Goal: Information Seeking & Learning: Learn about a topic

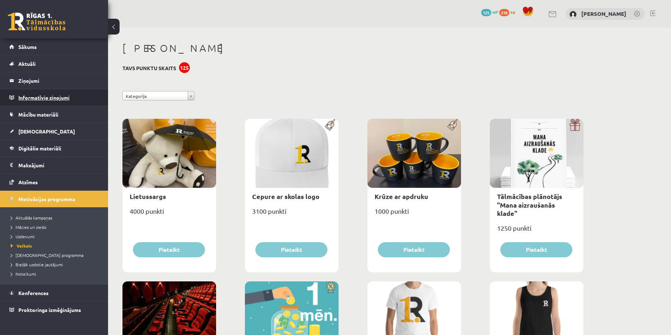
click at [46, 102] on legend "Informatīvie ziņojumi 0" at bounding box center [58, 97] width 81 height 17
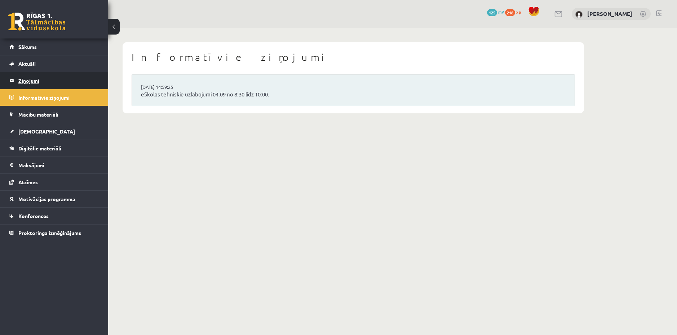
click at [43, 81] on legend "Ziņojumi 2" at bounding box center [58, 80] width 81 height 17
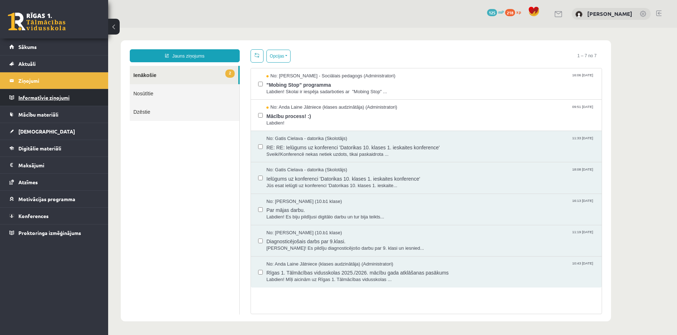
click at [50, 94] on legend "Informatīvie ziņojumi 0" at bounding box center [58, 97] width 81 height 17
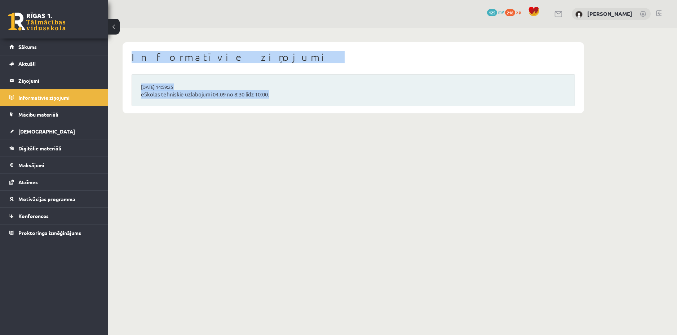
copy div "Informatīvie ziņojumi [DATE] 14:59:25 eSkolas tehniskie uzlabojumi 04.09 no 8:3…"
drag, startPoint x: 129, startPoint y: 57, endPoint x: 277, endPoint y: 104, distance: 155.3
click at [277, 104] on div "Informatīvie ziņojumi [DATE] 14:59:25 eSkolas tehniskie uzlabojumi 04.09 no 8:3…" at bounding box center [352, 77] width 461 height 71
click at [290, 119] on div "Informatīvie ziņojumi [DATE] 14:59:25 eSkolas tehniskie uzlabojumi 04.09 no 8:3…" at bounding box center [353, 78] width 490 height 100
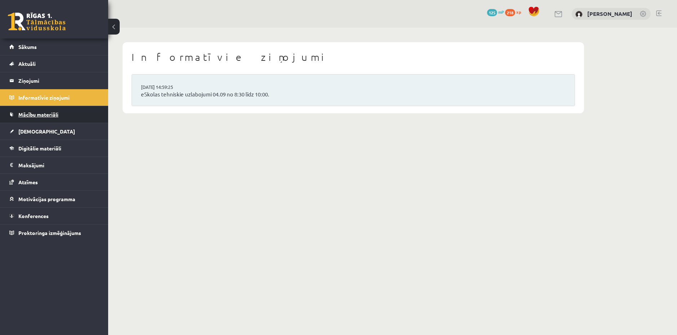
click at [60, 110] on link "Mācību materiāli" at bounding box center [54, 114] width 90 height 17
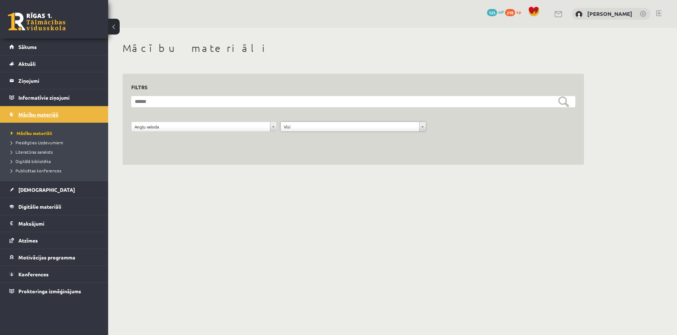
click at [41, 115] on span "Mācību materiāli" at bounding box center [38, 114] width 40 height 6
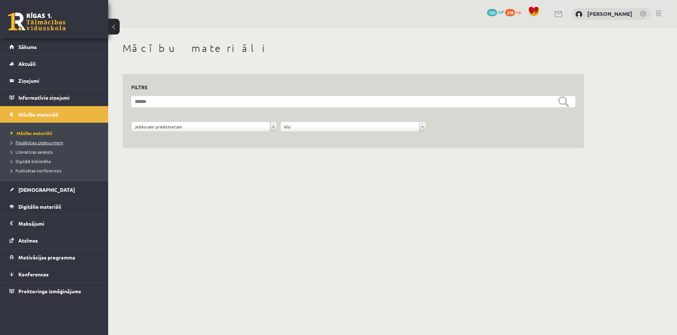
click at [34, 141] on span "Pieslēgties Uzdevumiem" at bounding box center [37, 143] width 52 height 6
click at [30, 193] on link "[DEMOGRAPHIC_DATA]" at bounding box center [54, 190] width 90 height 17
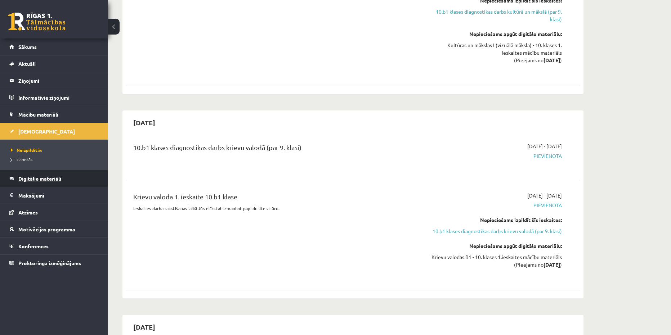
click at [39, 179] on span "Digitālie materiāli" at bounding box center [39, 178] width 43 height 6
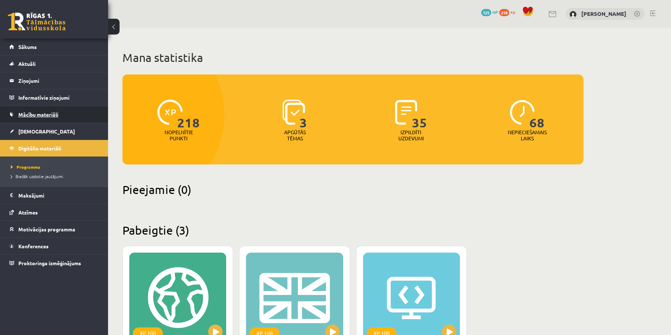
click at [46, 115] on span "Mācību materiāli" at bounding box center [38, 114] width 40 height 6
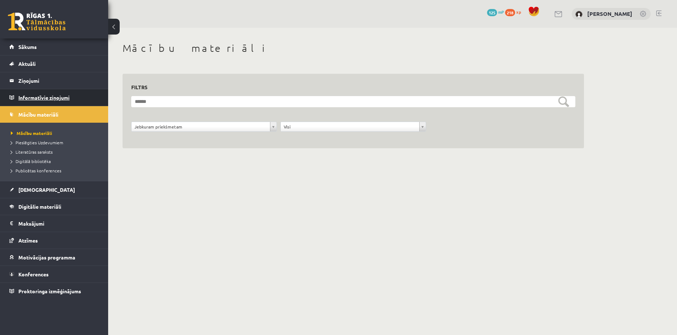
click at [51, 103] on legend "Informatīvie ziņojumi 0" at bounding box center [58, 97] width 81 height 17
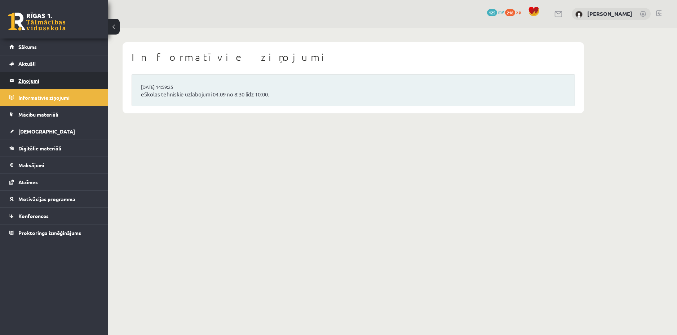
click at [49, 88] on legend "Ziņojumi 2" at bounding box center [58, 80] width 81 height 17
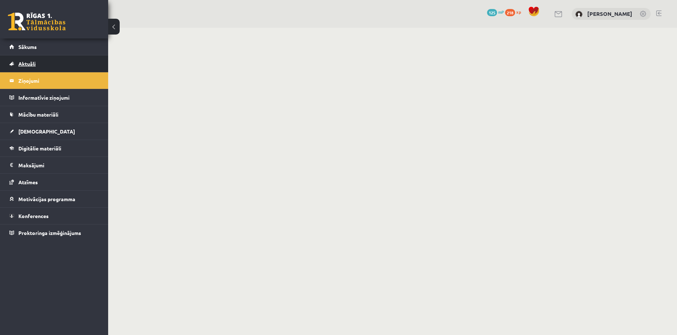
click at [36, 68] on link "Aktuāli" at bounding box center [54, 63] width 90 height 17
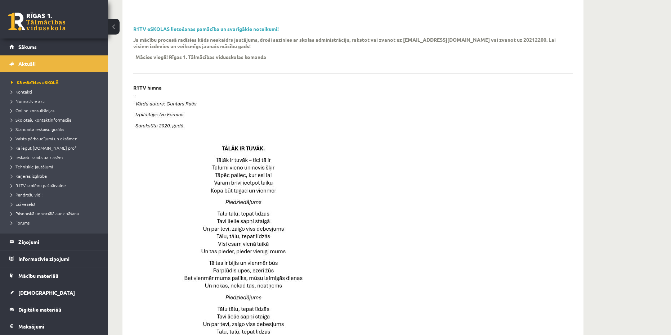
scroll to position [89, 0]
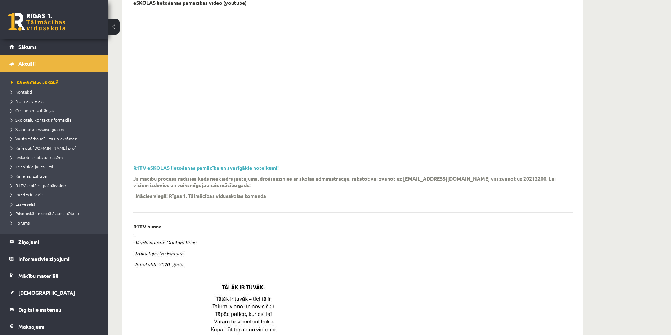
click at [27, 91] on span "Kontakti" at bounding box center [21, 92] width 21 height 6
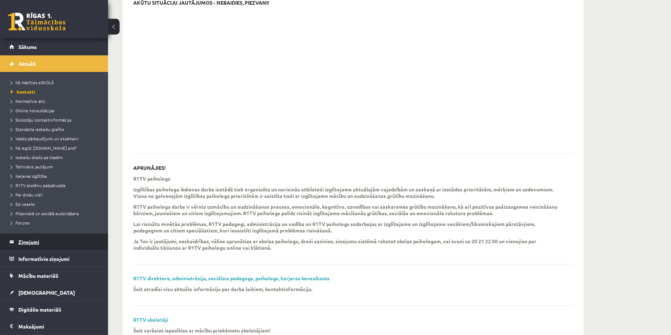
click at [39, 241] on legend "Ziņojumi 2" at bounding box center [58, 242] width 81 height 17
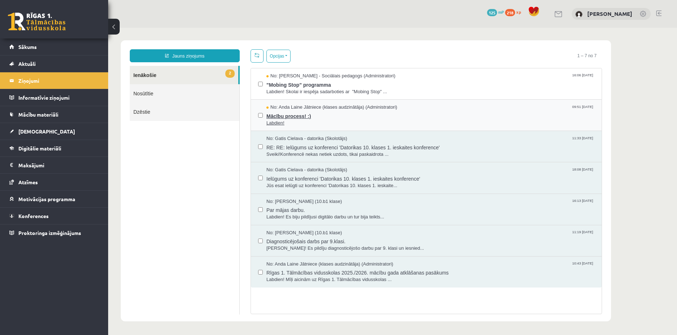
click at [297, 115] on span "Mācību process! :)" at bounding box center [430, 115] width 328 height 9
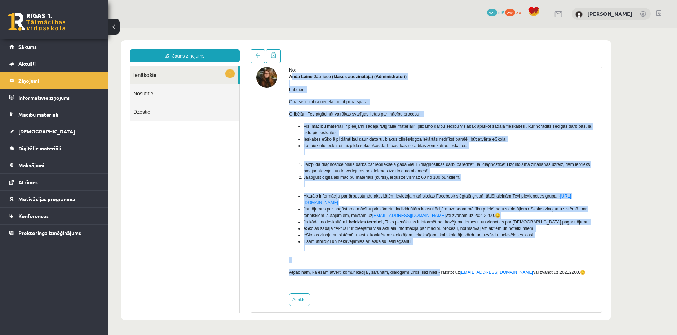
scroll to position [36, 0]
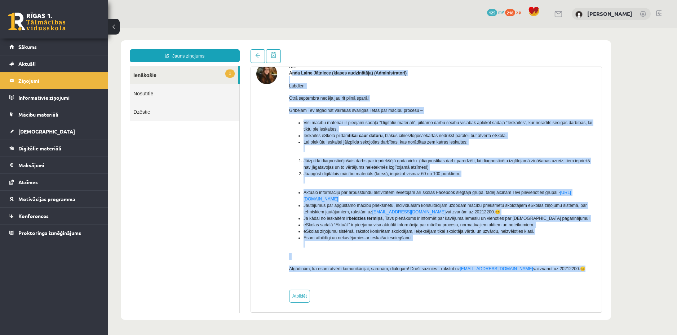
copy div "lor Ipsum Dolorsit (ametco adipiscinge) (Seddoeiusmodte) Incidid! Utla etdolore…"
drag, startPoint x: 291, startPoint y: 108, endPoint x: 538, endPoint y: 271, distance: 296.0
click at [538, 271] on div "No: [PERSON_NAME] Jātniece (klases audzinātāja) (Administratori) Labdien! Otrā …" at bounding box center [442, 183] width 307 height 240
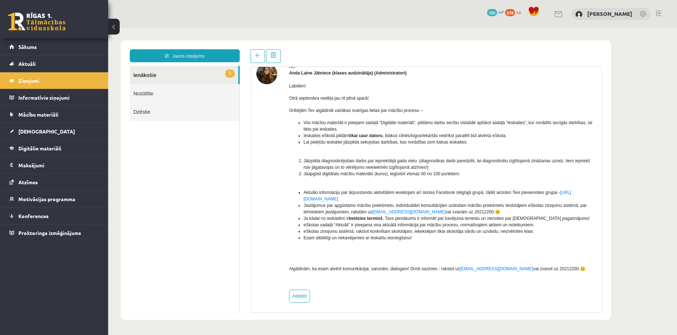
click at [336, 46] on div "Jauns ziņojums 1 Ienākošie Nosūtītie Dzēstie * ********* ********* ******* Tema…" at bounding box center [366, 180] width 490 height 280
click at [168, 75] on link "1 Ienākošie" at bounding box center [184, 75] width 108 height 18
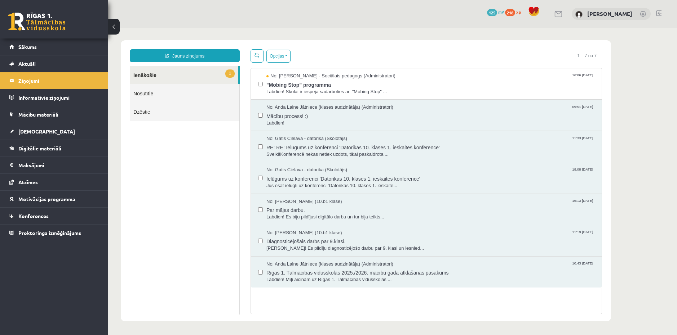
click at [144, 74] on link "1 Ienākošie" at bounding box center [184, 75] width 108 height 18
click at [292, 76] on span "No: [PERSON_NAME] - Sociālais pedagogs (Administratori)" at bounding box center [330, 76] width 129 height 7
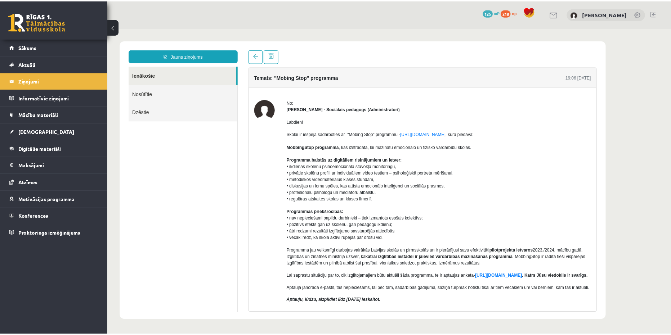
scroll to position [0, 0]
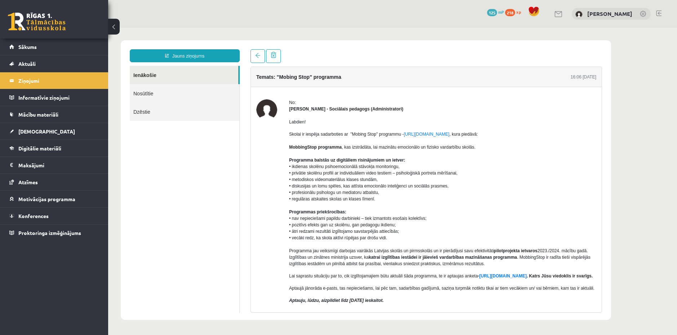
click at [382, 216] on p "Skolai ir iespēja sadarboties ar "Mobing Stop" programmu - [URL][DOMAIN_NAME] ,…" at bounding box center [442, 199] width 307 height 136
click at [42, 129] on link "[DEMOGRAPHIC_DATA]" at bounding box center [54, 131] width 90 height 17
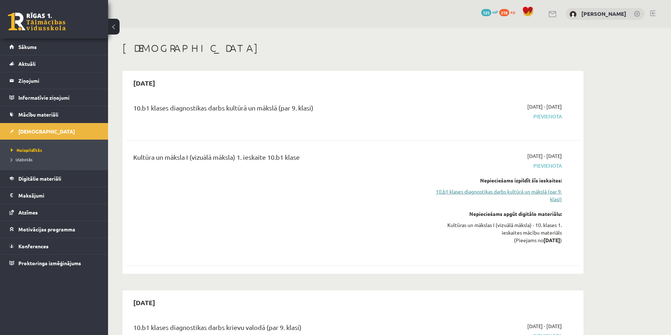
click at [539, 195] on link "10.b1 klases diagnostikas darbs kultūrā un mākslā (par 9. klasi)" at bounding box center [494, 195] width 136 height 15
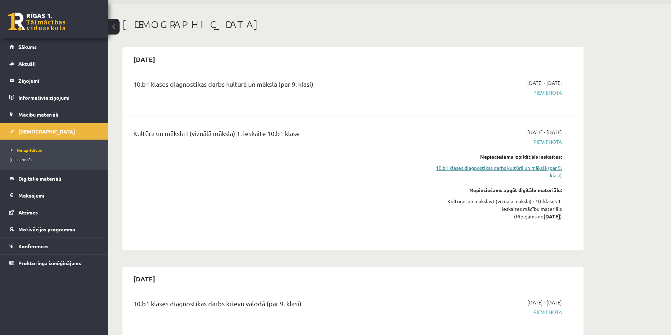
click at [552, 171] on link "10.b1 klases diagnostikas darbs kultūrā un mākslā (par 9. klasi)" at bounding box center [494, 171] width 136 height 15
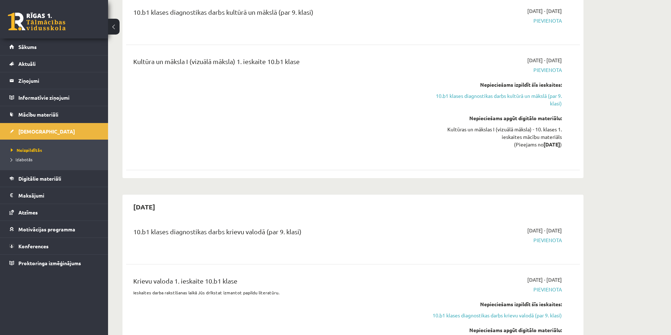
click at [557, 145] on strong "[DATE]" at bounding box center [552, 144] width 17 height 6
click at [559, 146] on strong "[DATE]" at bounding box center [552, 144] width 17 height 6
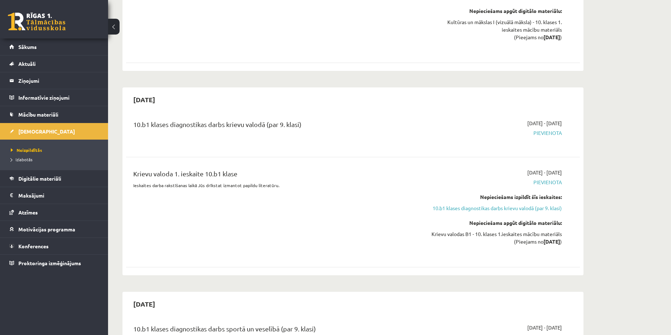
scroll to position [204, 0]
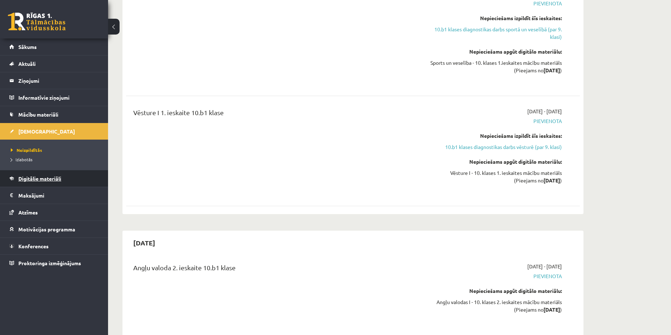
click at [59, 182] on link "Digitālie materiāli" at bounding box center [54, 178] width 90 height 17
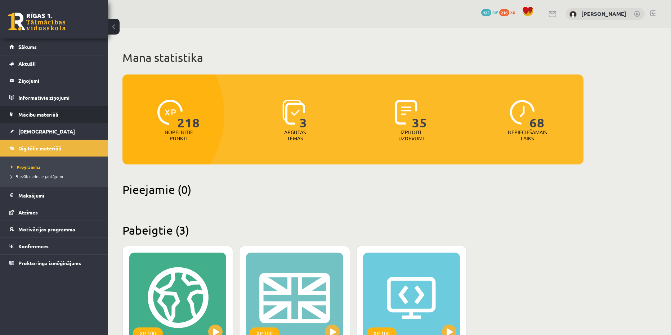
click at [54, 117] on link "Mācību materiāli" at bounding box center [54, 114] width 90 height 17
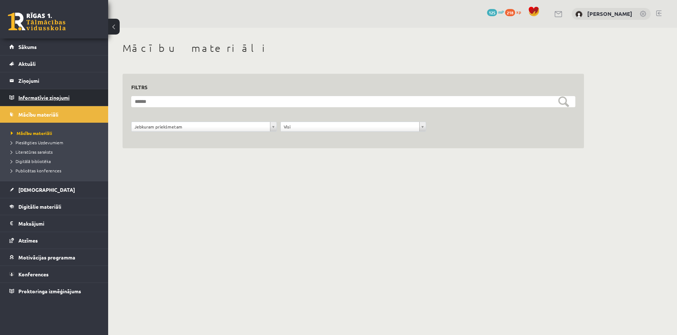
click at [59, 104] on legend "Informatīvie ziņojumi 0" at bounding box center [58, 97] width 81 height 17
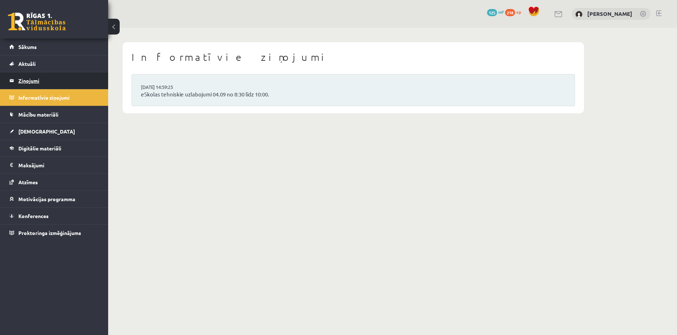
click at [53, 84] on legend "Ziņojumi 2" at bounding box center [58, 80] width 81 height 17
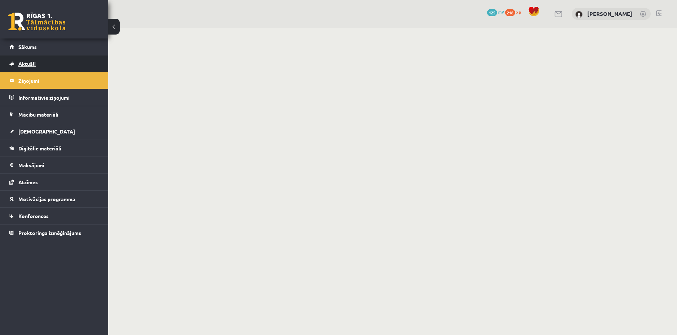
click at [44, 66] on link "Aktuāli" at bounding box center [54, 63] width 90 height 17
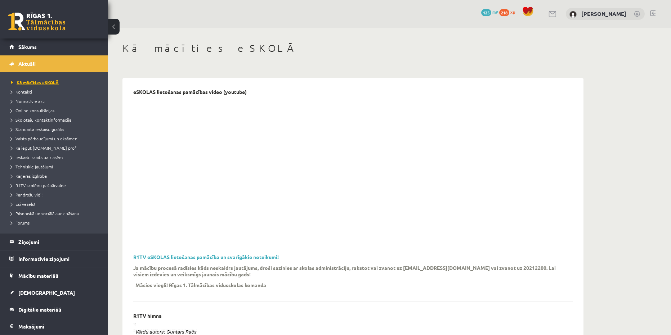
click at [27, 84] on span "Kā mācīties eSKOLĀ" at bounding box center [35, 83] width 48 height 6
click at [31, 46] on span "Sākums" at bounding box center [27, 47] width 18 height 6
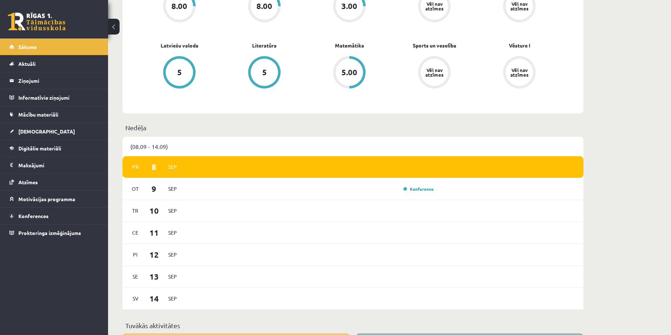
scroll to position [288, 0]
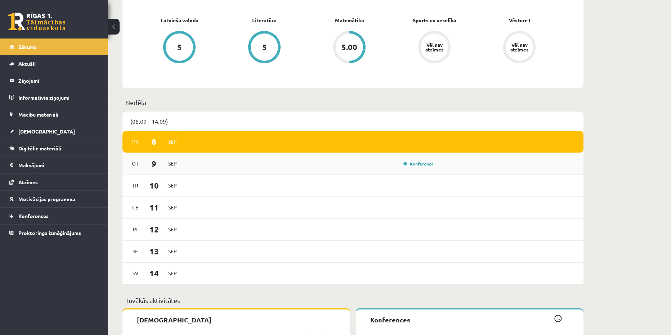
click at [406, 162] on link "Konference" at bounding box center [419, 164] width 30 height 6
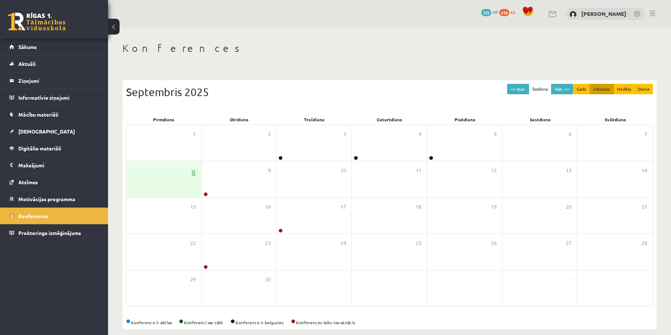
click at [121, 34] on div "Konferences << Iepr. Šodiena Nāk. >> Gads Mēnesis Nedēļa Diena Septembris 2025 …" at bounding box center [389, 186] width 563 height 316
click at [115, 31] on button at bounding box center [114, 27] width 12 height 16
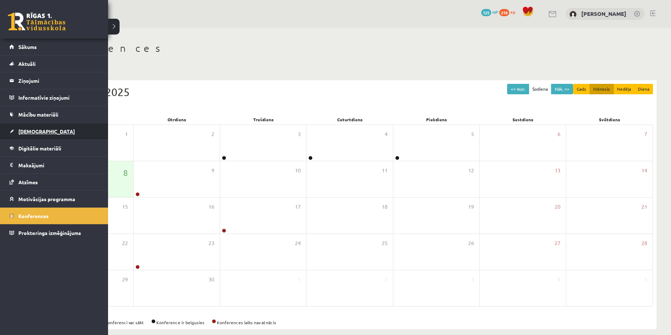
click at [36, 130] on span "[DEMOGRAPHIC_DATA]" at bounding box center [46, 131] width 57 height 6
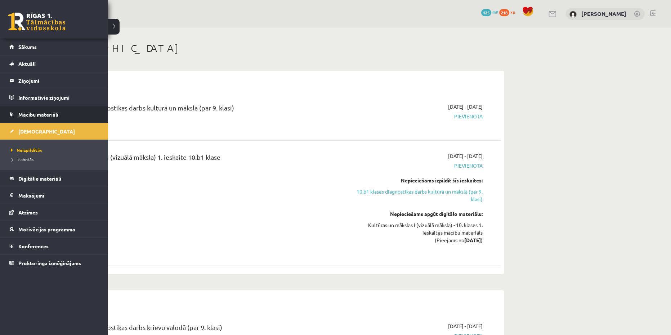
click at [45, 117] on span "Mācību materiāli" at bounding box center [38, 114] width 40 height 6
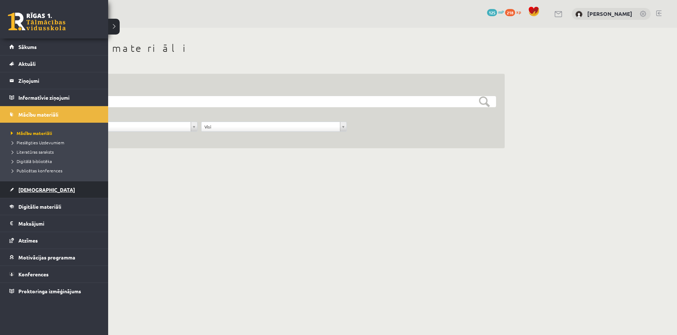
click at [39, 189] on span "[DEMOGRAPHIC_DATA]" at bounding box center [46, 190] width 57 height 6
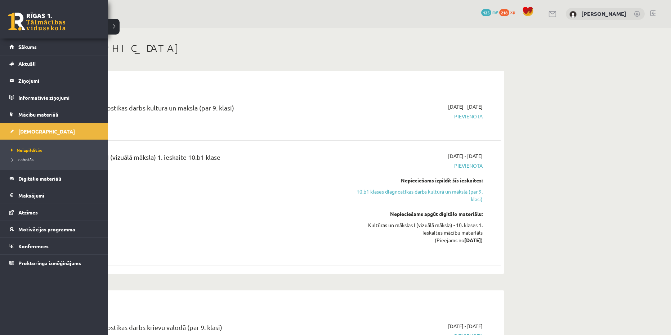
click at [13, 17] on link at bounding box center [37, 22] width 58 height 18
